Goal: Information Seeking & Learning: Learn about a topic

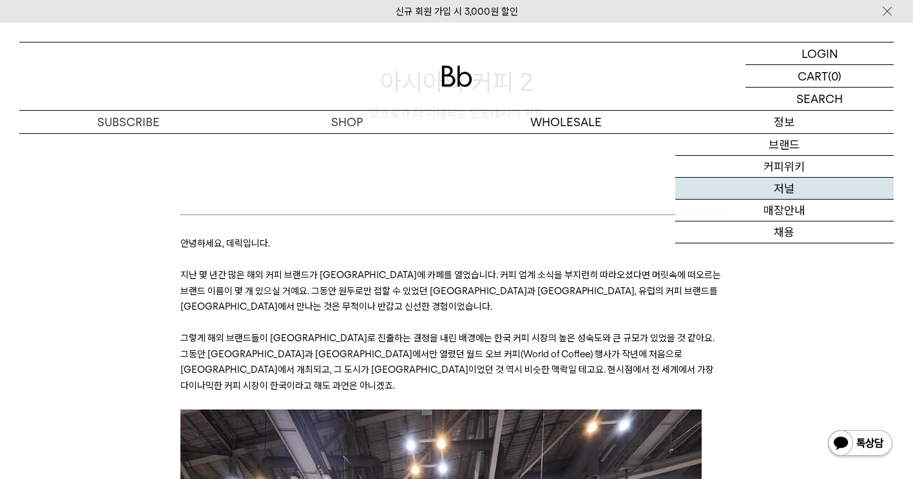
click at [788, 192] on link "저널" at bounding box center [784, 189] width 218 height 22
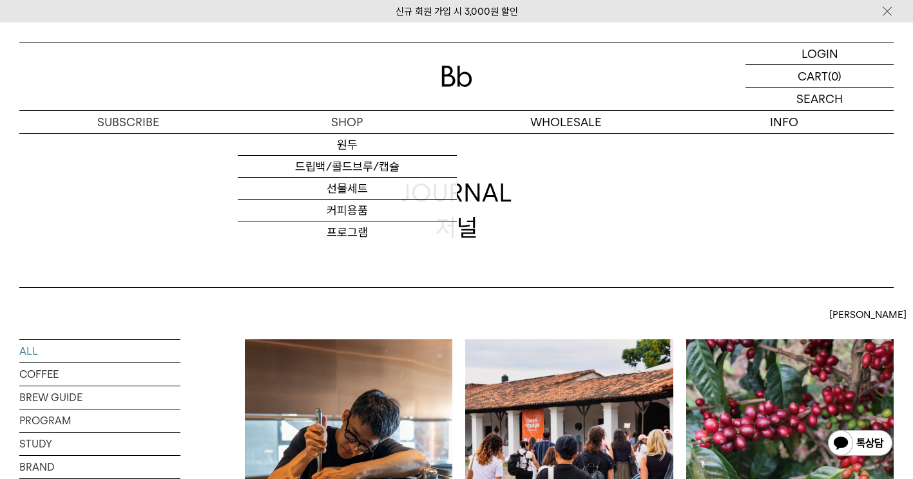
click at [369, 395] on img at bounding box center [348, 442] width 207 height 207
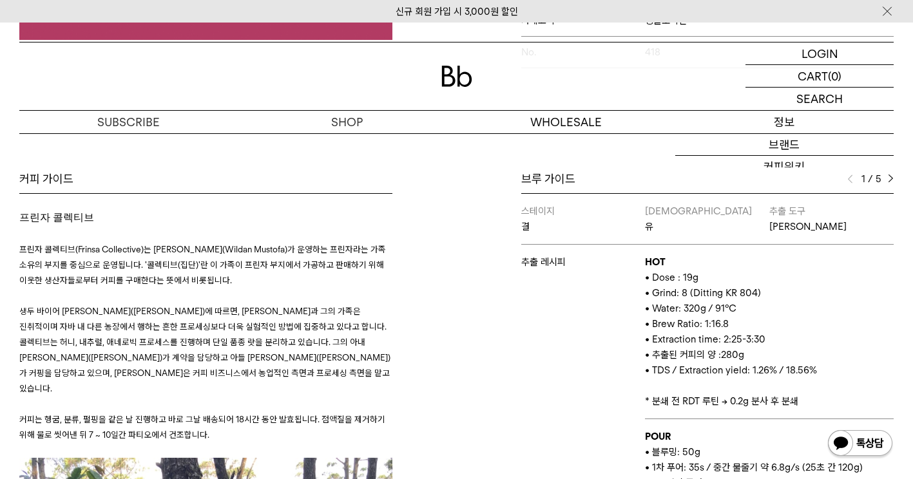
scroll to position [1288, 0]
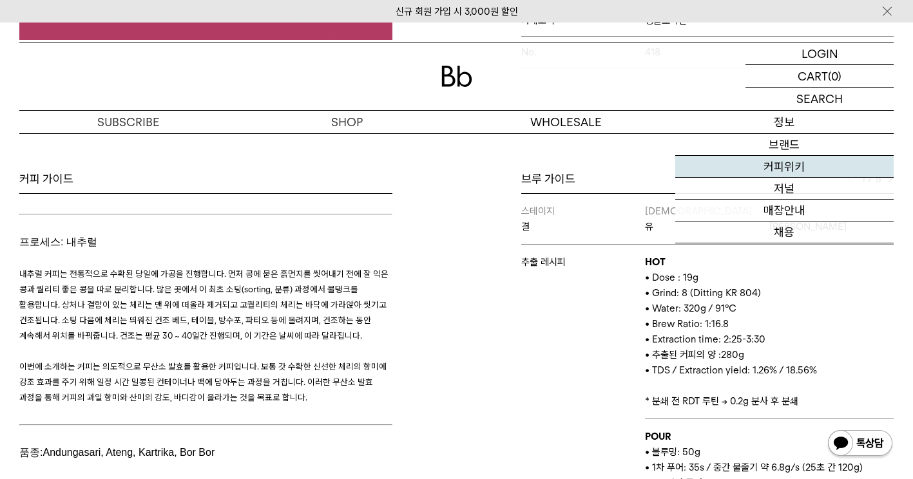
click at [783, 158] on link "커피위키" at bounding box center [784, 167] width 218 height 22
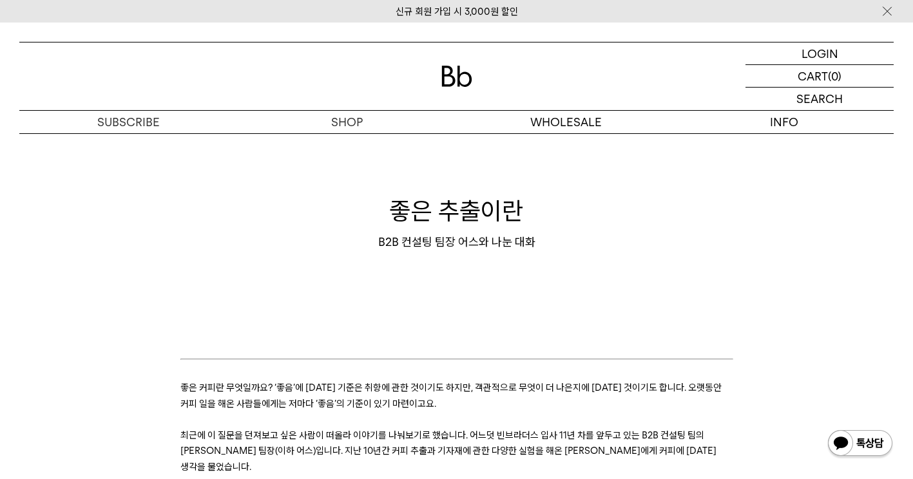
click at [575, 417] on p at bounding box center [456, 419] width 553 height 15
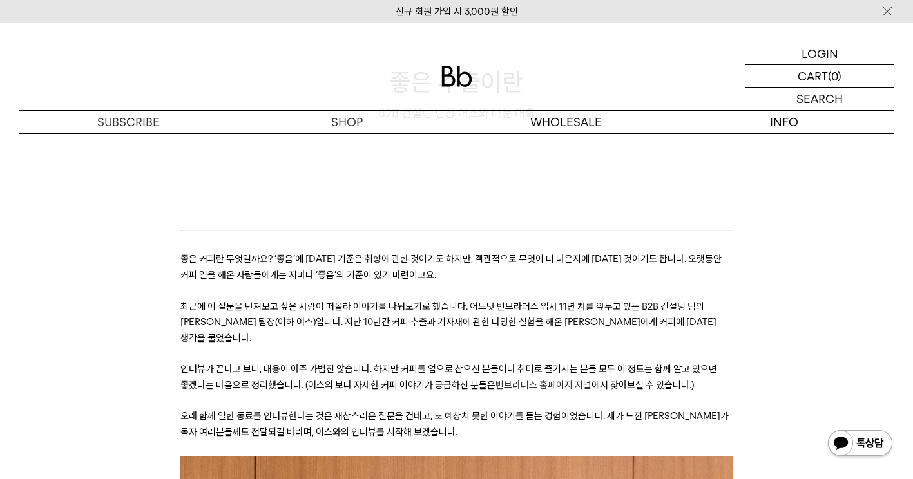
scroll to position [180, 0]
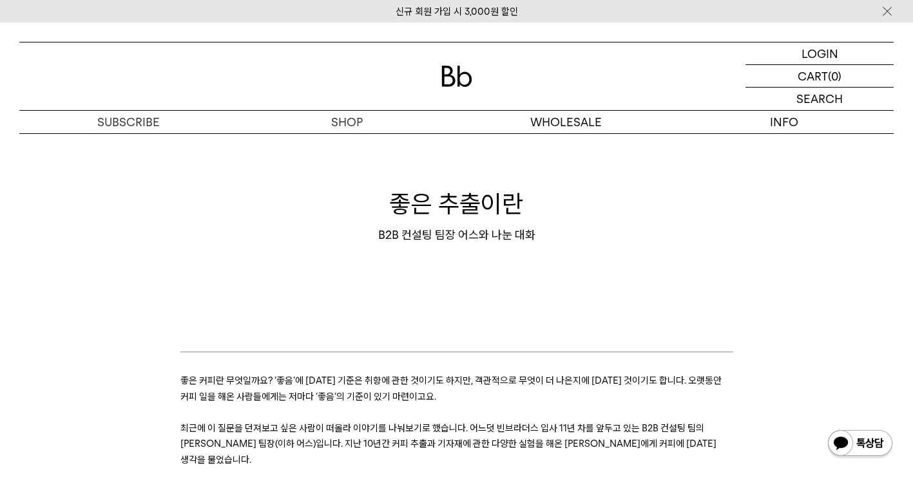
scroll to position [0, 0]
